Goal: Task Accomplishment & Management: Use online tool/utility

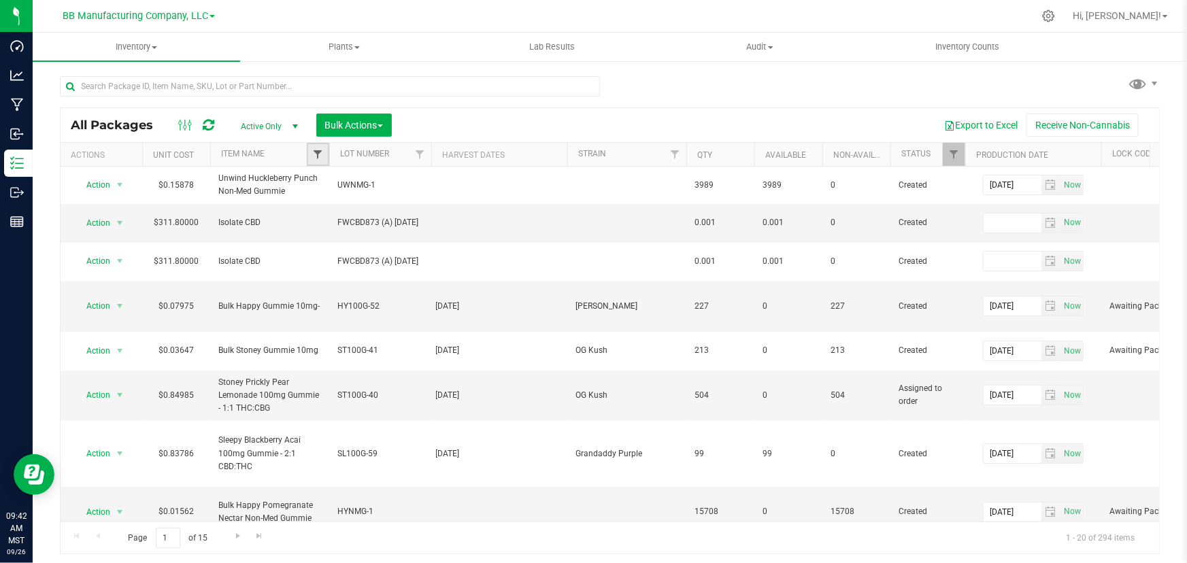
click at [318, 154] on span "Filter" at bounding box center [317, 154] width 11 height 11
drag, startPoint x: 336, startPoint y: 184, endPoint x: 387, endPoint y: 184, distance: 51.0
click at [387, 184] on input "cbd isolate" at bounding box center [377, 185] width 123 height 20
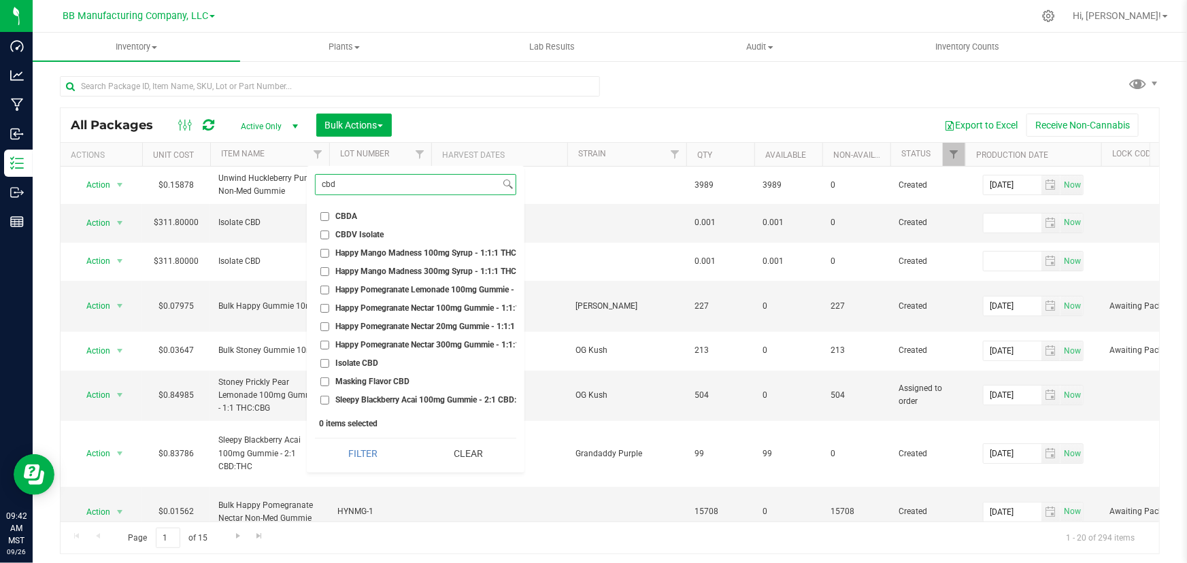
type input "cbd"
click at [320, 360] on input "Isolate CBD" at bounding box center [324, 363] width 9 height 9
checkbox input "true"
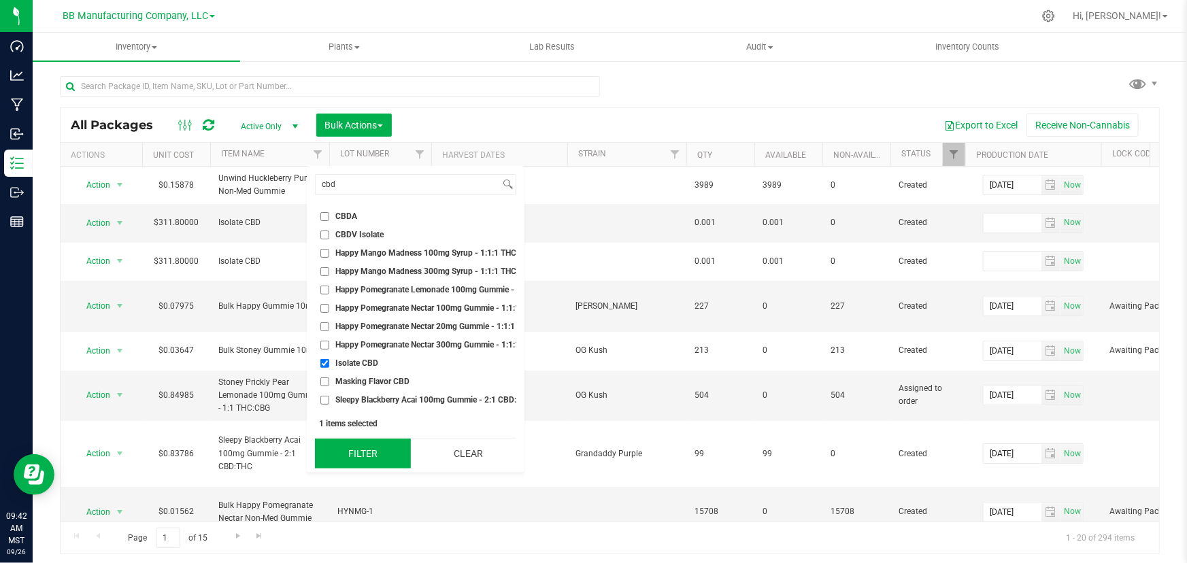
click at [356, 457] on button "Filter" at bounding box center [363, 454] width 96 height 30
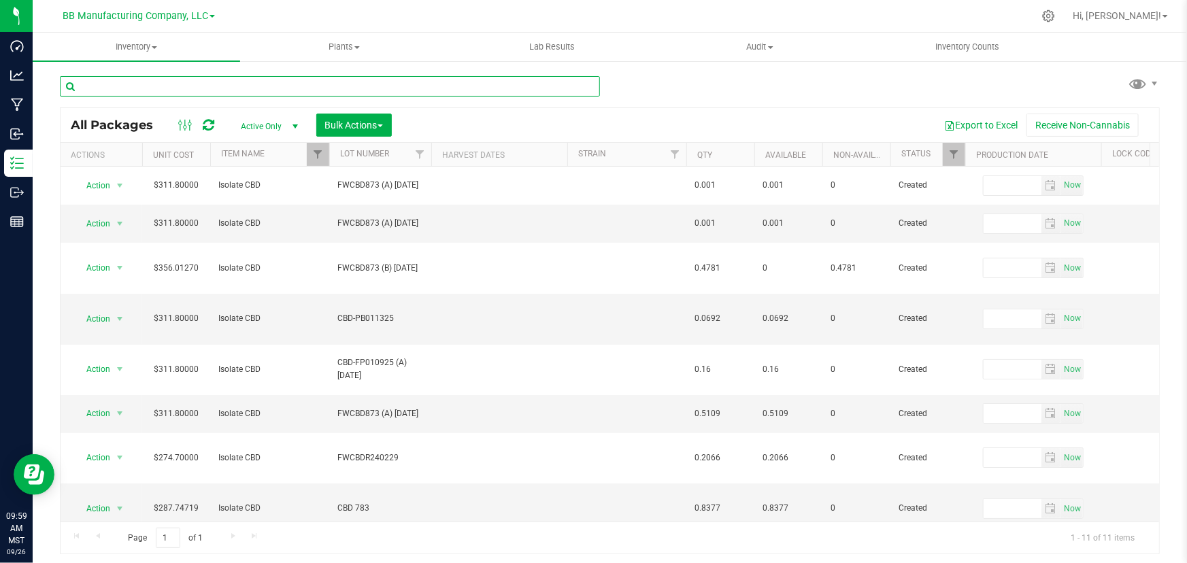
click at [348, 88] on input "text" at bounding box center [330, 86] width 540 height 20
click at [641, 97] on div "All Packages Active Only Active Only Lab Samples Locked All Bulk Actions Add to…" at bounding box center [610, 308] width 1100 height 491
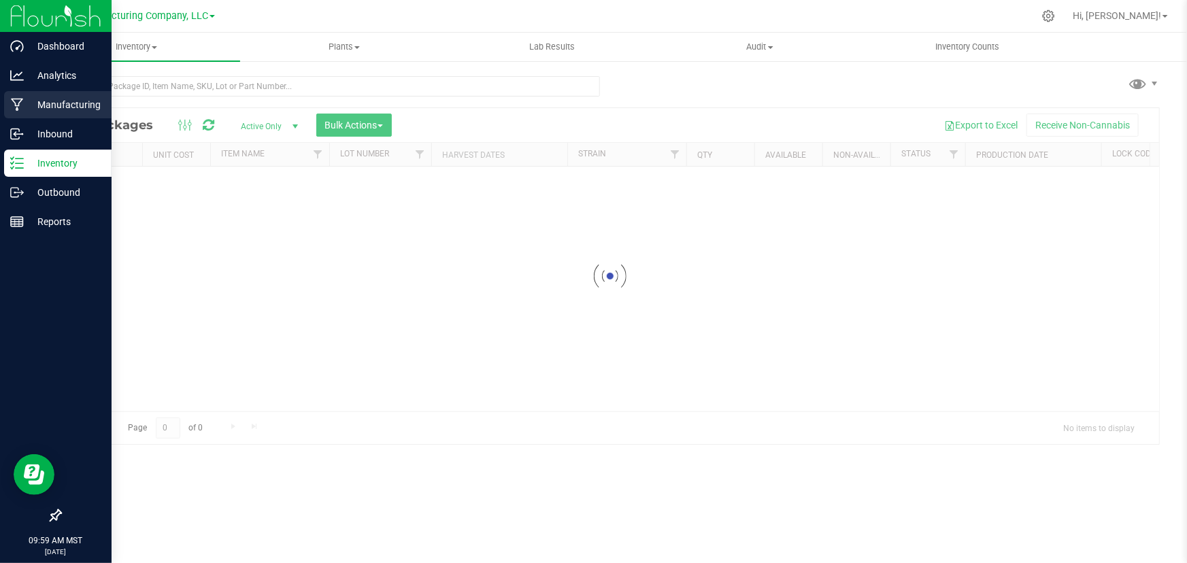
click at [18, 107] on icon at bounding box center [17, 105] width 13 height 14
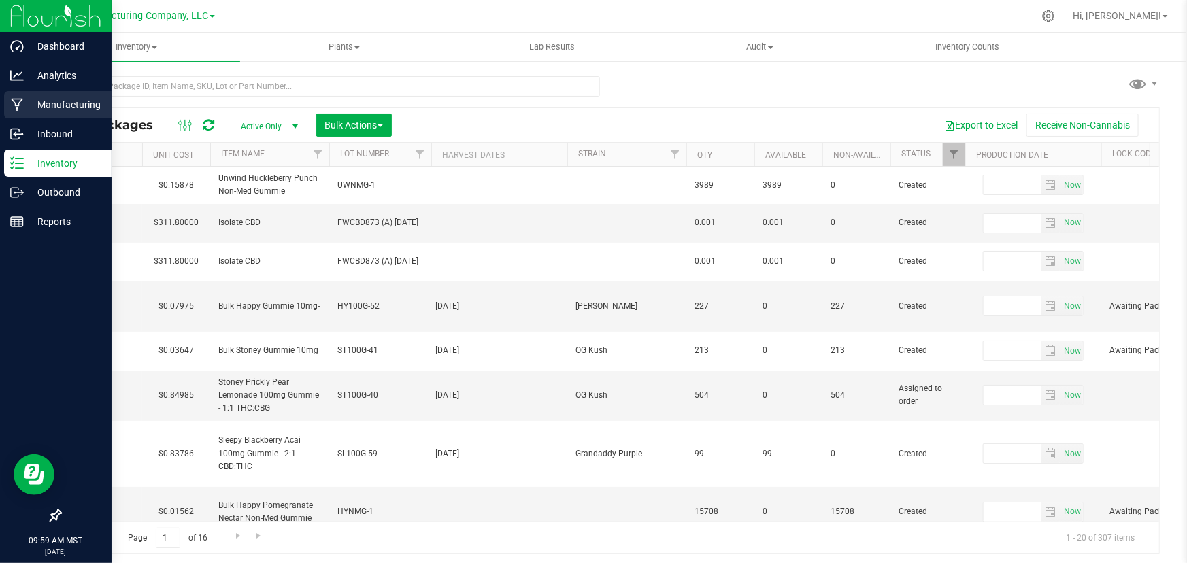
type input "[DATE]"
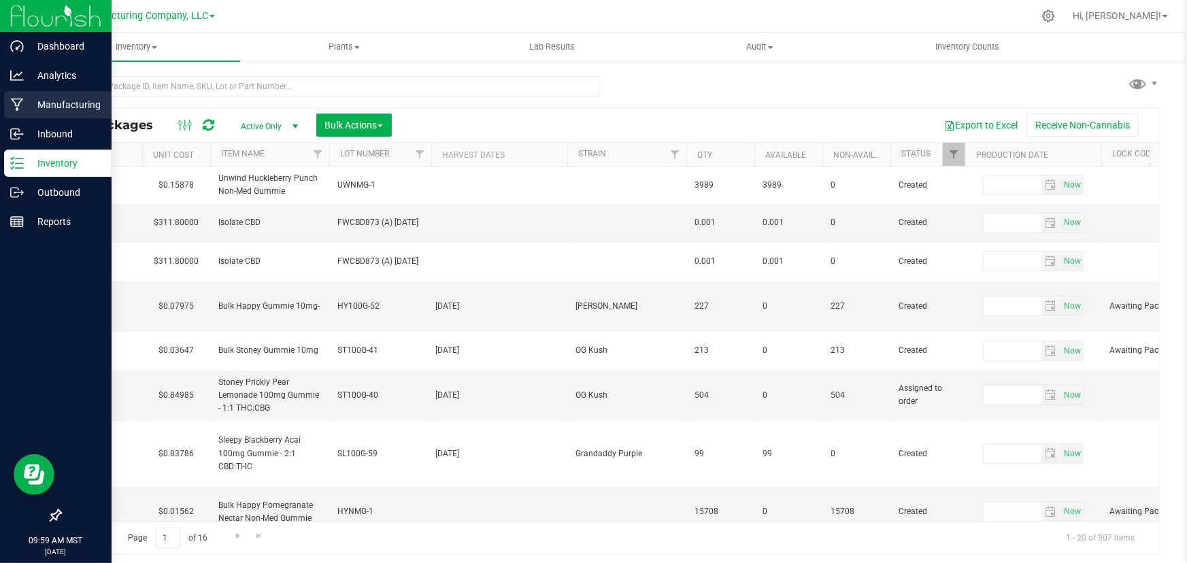
type input "[DATE]"
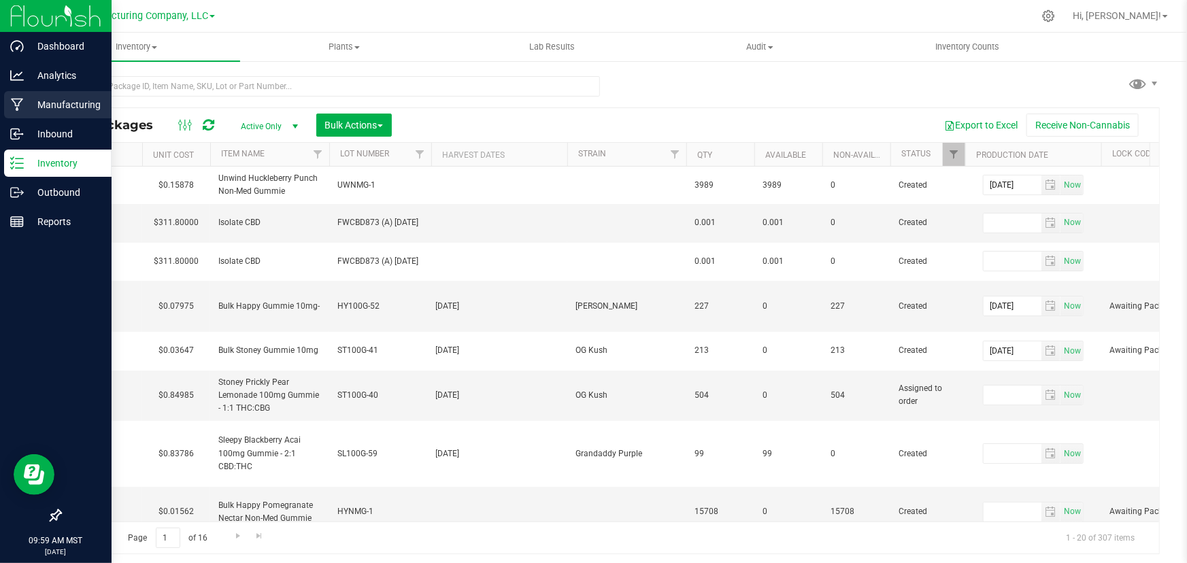
type input "[DATE]"
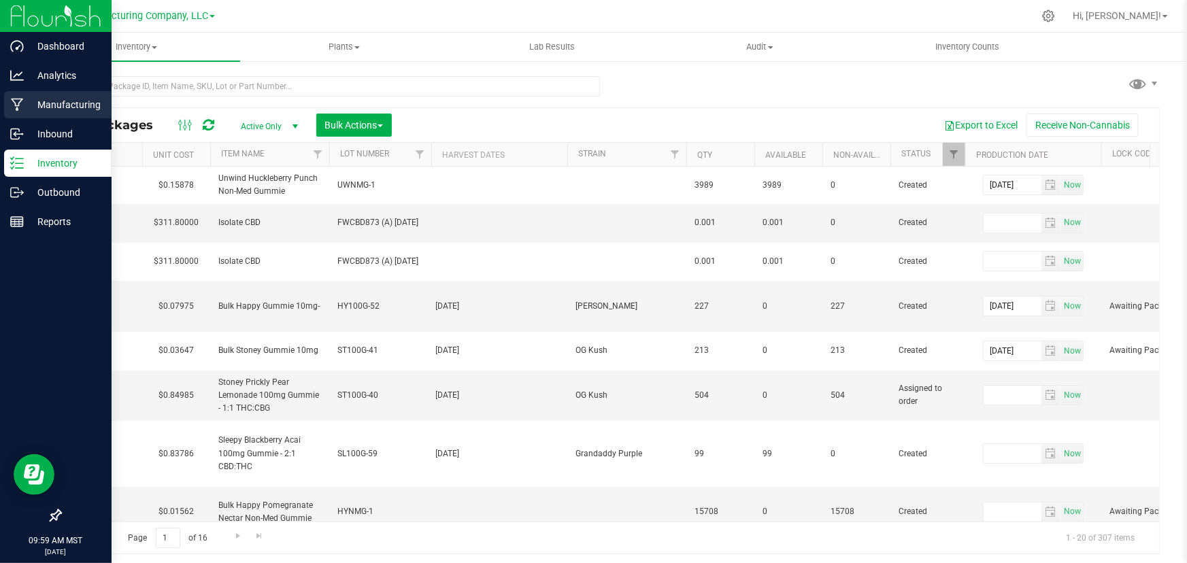
type input "[DATE]"
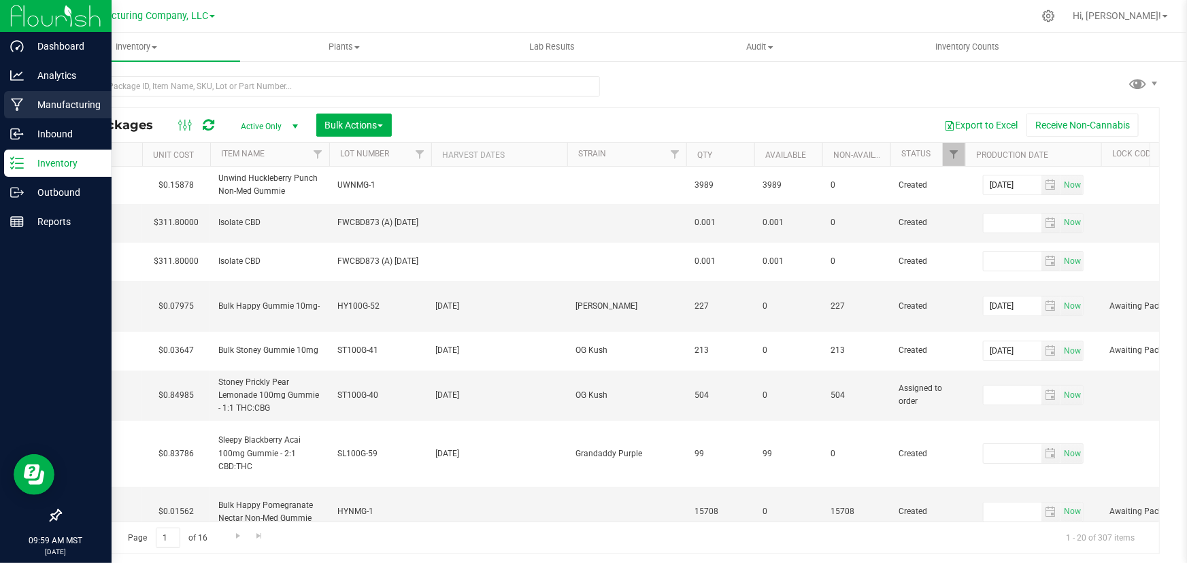
type input "[DATE]"
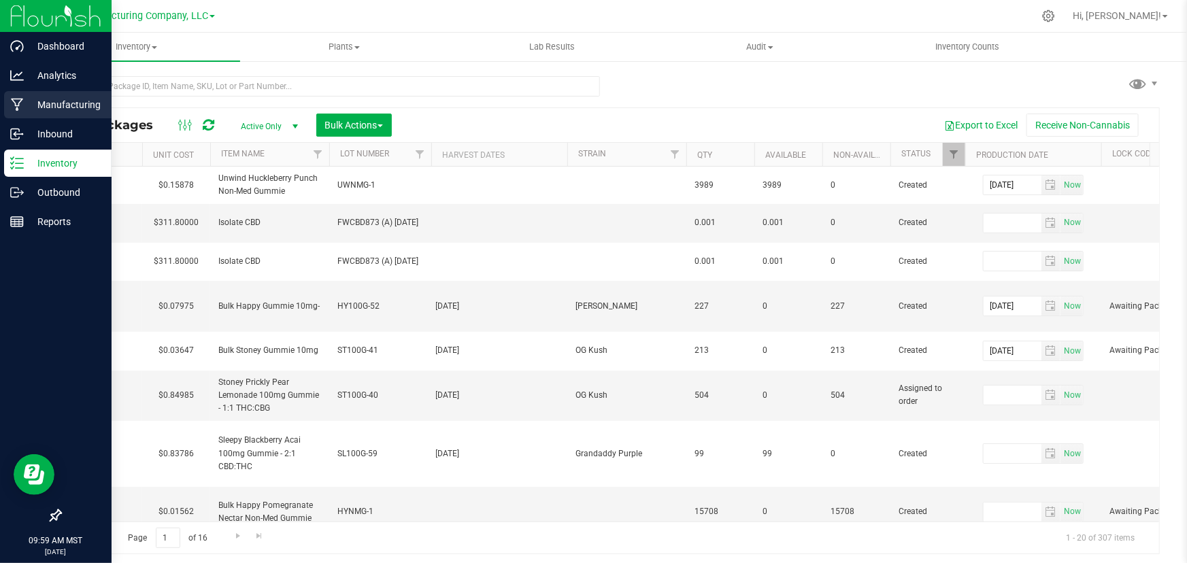
type input "[DATE]"
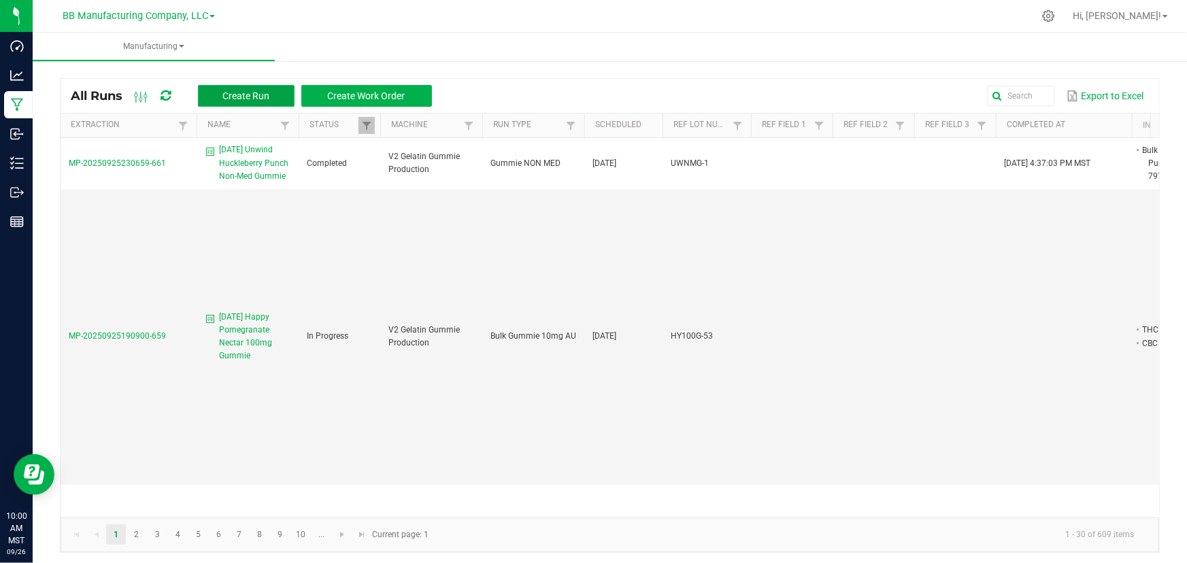
click at [241, 91] on span "Create Run" at bounding box center [245, 95] width 47 height 11
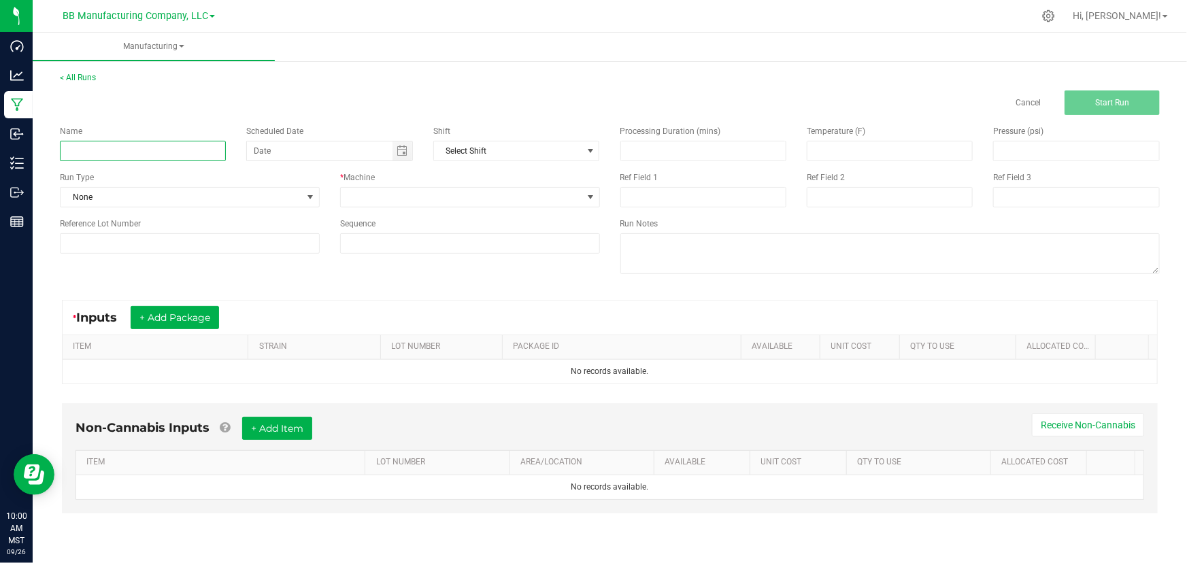
click at [124, 151] on input at bounding box center [143, 151] width 166 height 20
click at [605, 122] on div "Name CBD Isolate compilation Scheduled Date Shift Select Shift Run Type None * …" at bounding box center [330, 189] width 561 height 149
click at [173, 149] on input "CBD Isolate compilation" at bounding box center [143, 151] width 166 height 20
click at [380, 91] on div "Cancel Start Run" at bounding box center [610, 102] width 1120 height 24
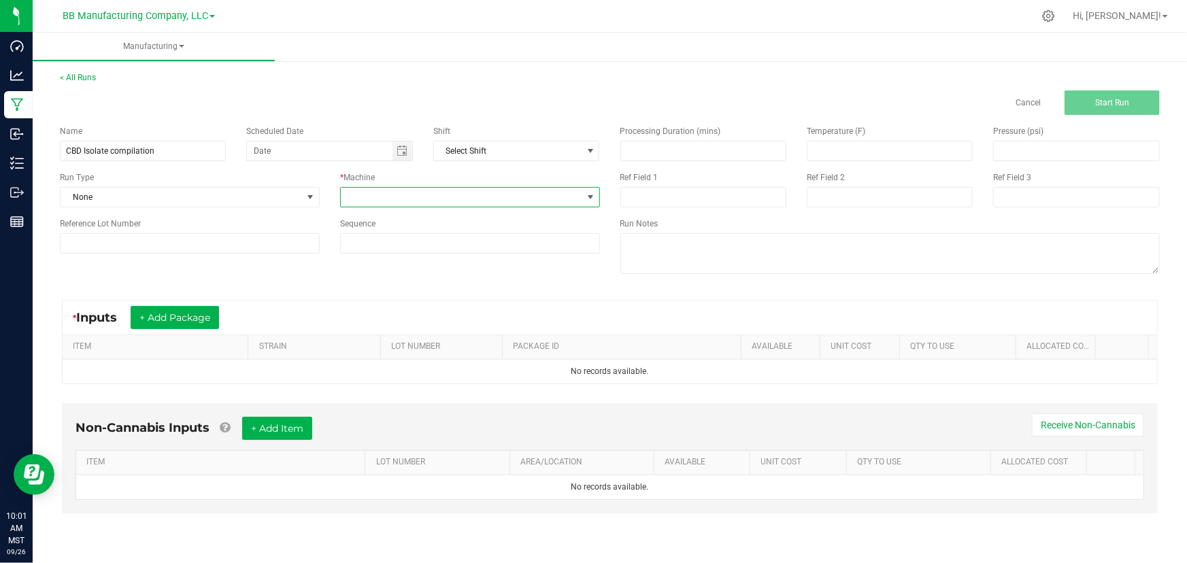
click at [572, 197] on span at bounding box center [462, 197] width 242 height 19
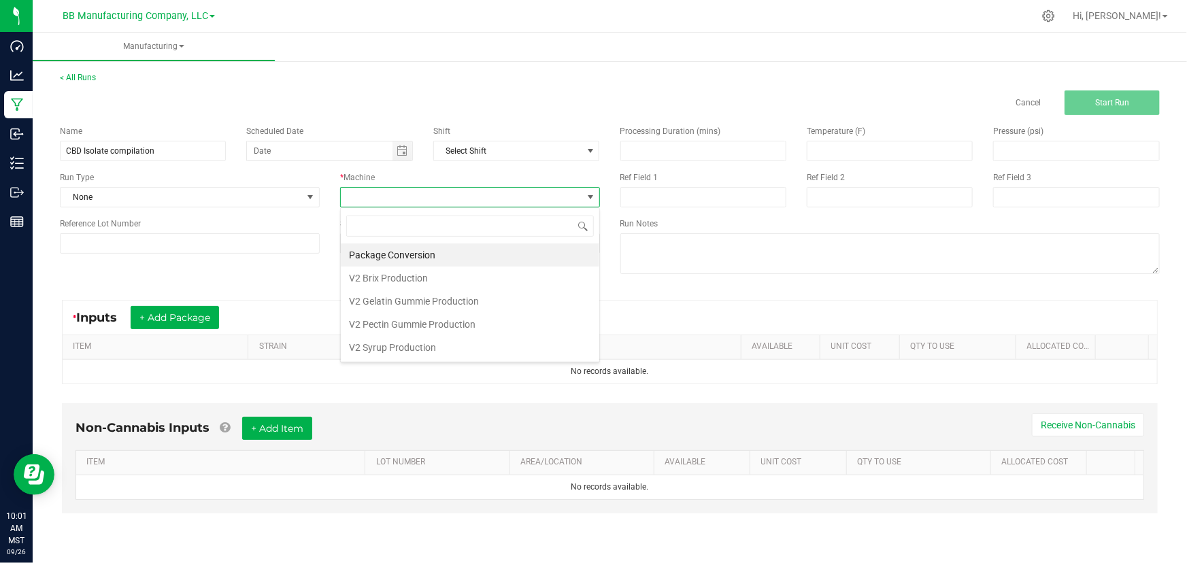
scroll to position [20, 259]
click at [330, 195] on div "* Machine" at bounding box center [470, 189] width 280 height 36
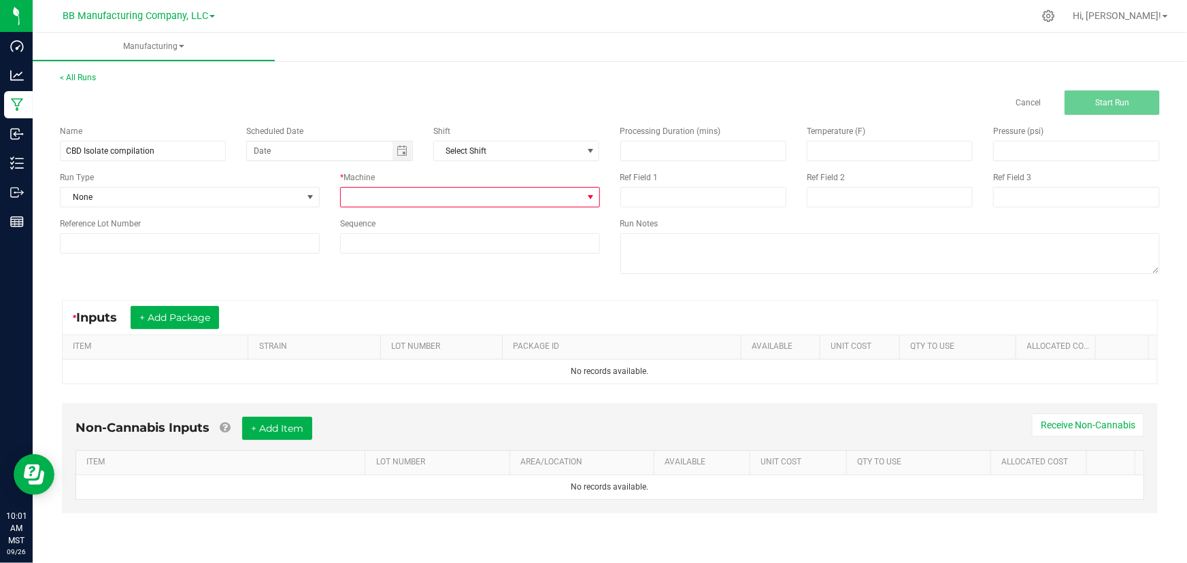
click at [588, 200] on span at bounding box center [590, 197] width 11 height 11
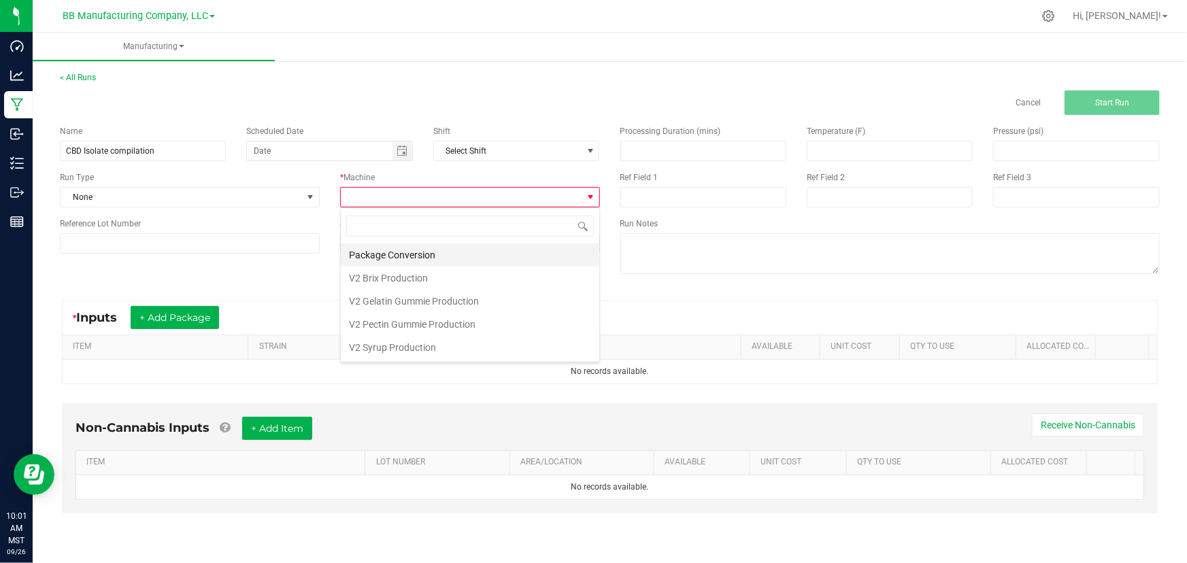
click at [427, 253] on li "Package Conversion" at bounding box center [470, 255] width 259 height 23
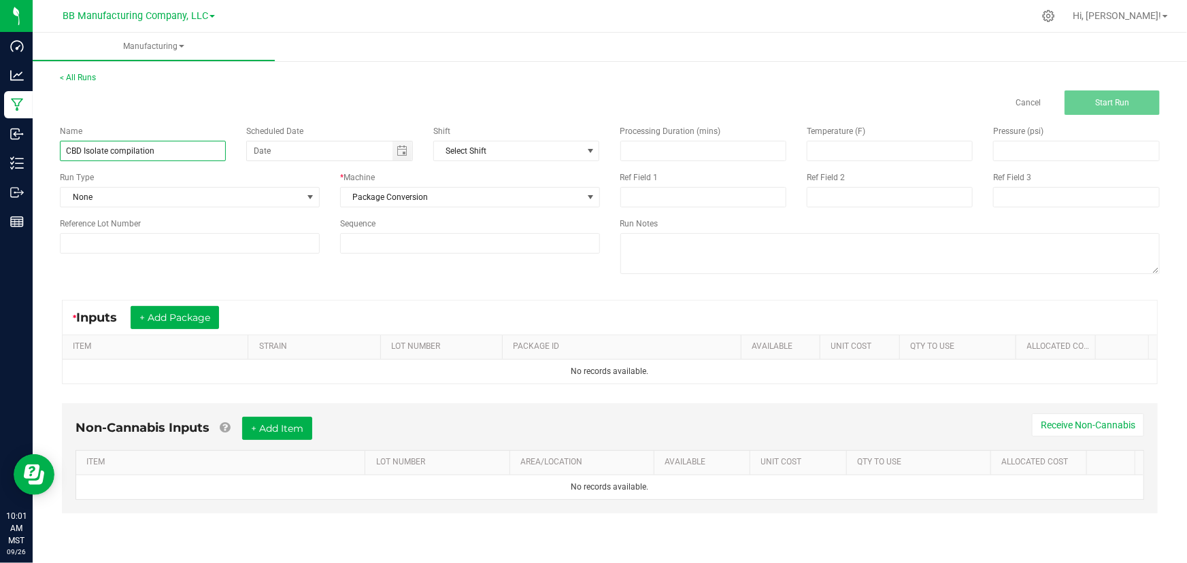
drag, startPoint x: 112, startPoint y: 149, endPoint x: 194, endPoint y: 152, distance: 82.4
click at [194, 152] on input "CBD Isolate compilation" at bounding box center [143, 151] width 166 height 20
type input "CBD Isolate homogenization"
click at [231, 150] on div "Name CBD Isolate homogenization" at bounding box center [143, 143] width 186 height 36
